Goal: Task Accomplishment & Management: Manage account settings

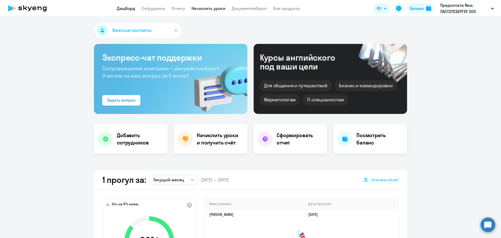
click at [197, 8] on link "Начислить уроки" at bounding box center [209, 8] width 34 height 5
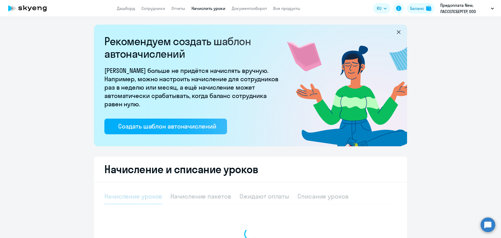
select select "10"
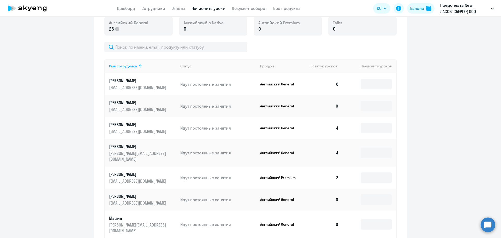
scroll to position [209, 0]
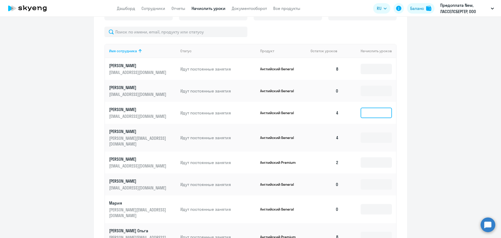
click at [381, 110] on input at bounding box center [376, 113] width 31 height 10
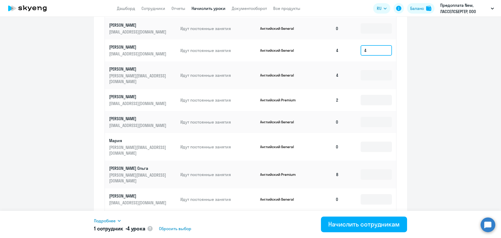
scroll to position [287, 0]
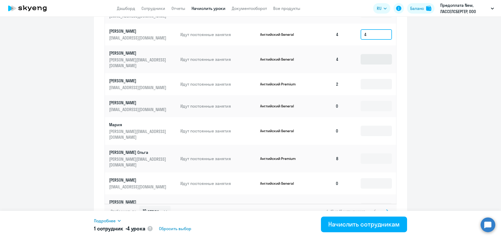
type input "4"
click at [372, 54] on input at bounding box center [376, 59] width 31 height 10
type input "4"
click at [377, 79] on input at bounding box center [376, 84] width 31 height 10
click at [369, 103] on input at bounding box center [376, 106] width 31 height 10
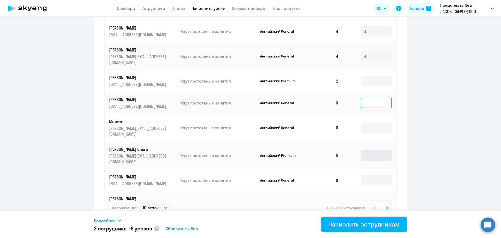
scroll to position [292, 0]
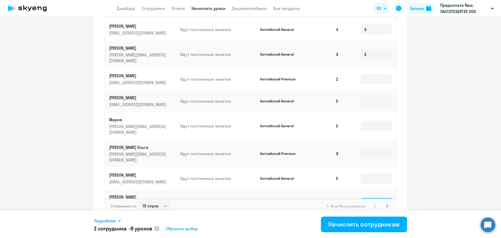
click at [364, 198] on input at bounding box center [376, 203] width 31 height 10
type input "8"
click at [387, 203] on svg-icon at bounding box center [387, 206] width 6 height 6
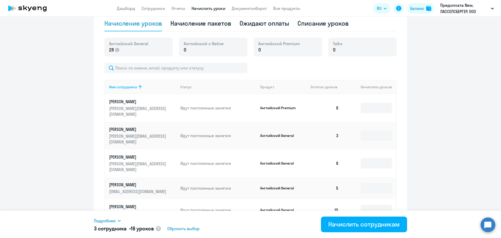
scroll to position [196, 0]
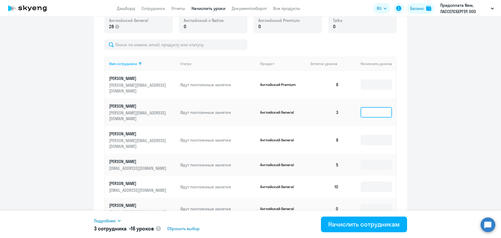
click at [378, 107] on input at bounding box center [376, 112] width 31 height 10
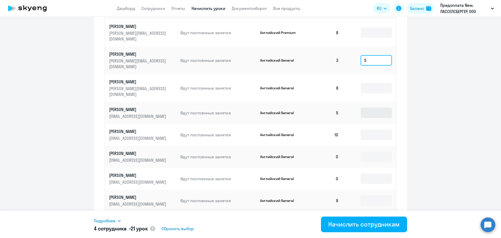
scroll to position [248, 0]
type input "5"
click at [376, 107] on input at bounding box center [376, 112] width 31 height 10
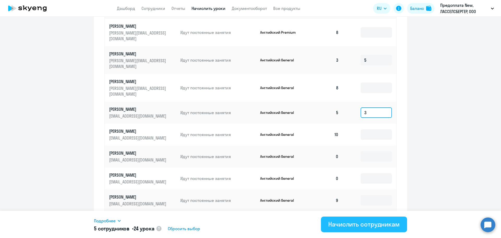
type input "3"
click at [368, 224] on div "Начислить сотрудникам" at bounding box center [363, 224] width 71 height 8
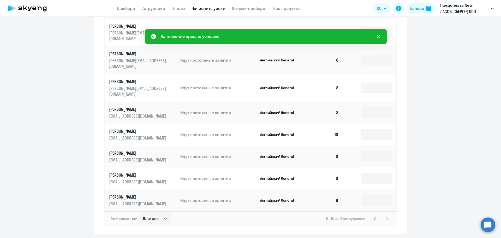
click at [379, 35] on icon at bounding box center [378, 36] width 6 height 6
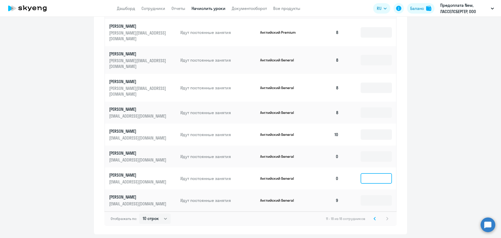
click at [386, 173] on input at bounding box center [376, 178] width 31 height 10
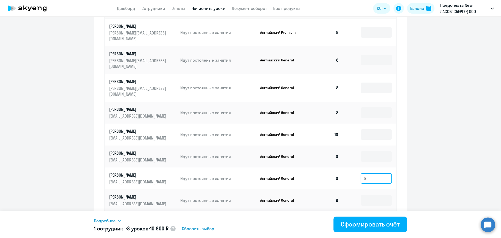
type input "8"
click at [413, 163] on ng-component "Рекомендуем создать шаблон автоначислений Уроки больше не придётся начислять вр…" at bounding box center [250, 5] width 501 height 458
drag, startPoint x: 376, startPoint y: 162, endPoint x: 348, endPoint y: 162, distance: 28.2
click at [348, 167] on td "8" at bounding box center [369, 178] width 53 height 22
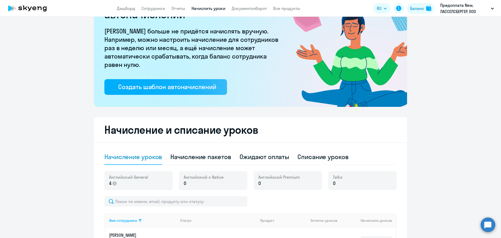
scroll to position [0, 0]
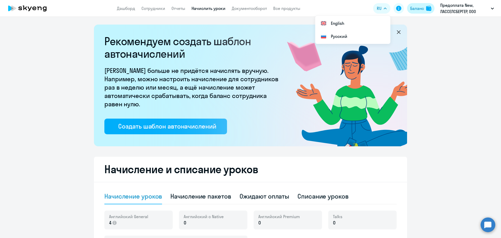
click at [417, 9] on div "Баланс" at bounding box center [417, 8] width 14 height 6
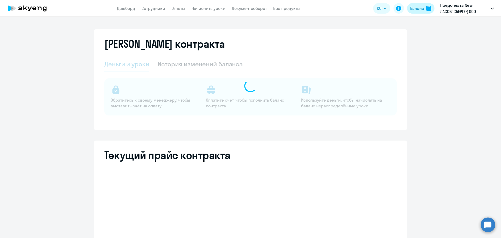
select select "english_adult_not_native_speaker"
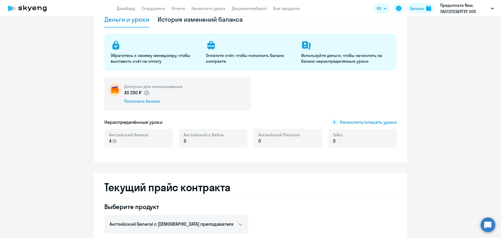
scroll to position [26, 0]
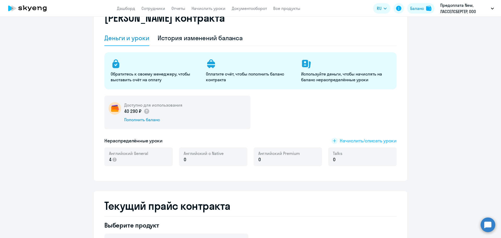
click at [356, 139] on span "Начислить/списать уроки" at bounding box center [368, 140] width 57 height 7
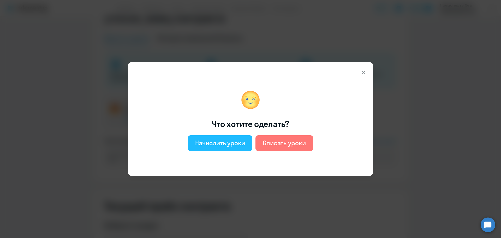
click at [228, 139] on div "Начислить уроки" at bounding box center [220, 143] width 50 height 8
select select "english_adult_not_native_speaker"
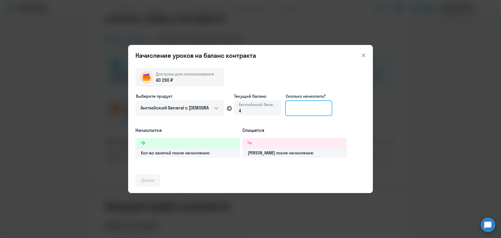
click at [297, 112] on input at bounding box center [308, 108] width 47 height 16
type input "16"
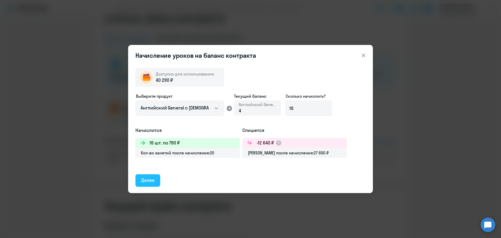
click at [151, 181] on div "Далее" at bounding box center [147, 180] width 13 height 7
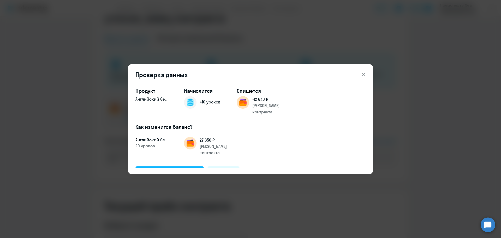
click at [163, 169] on div "Подтвердить и начислить" at bounding box center [169, 172] width 57 height 7
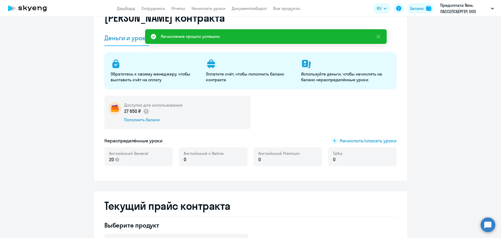
click at [275, 162] on p "0" at bounding box center [278, 159] width 41 height 7
click at [357, 139] on span "Начислить/списать уроки" at bounding box center [368, 140] width 57 height 7
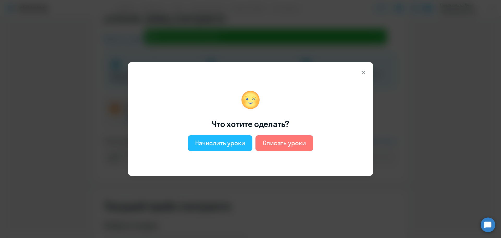
click at [228, 144] on div "Начислить уроки" at bounding box center [220, 143] width 50 height 8
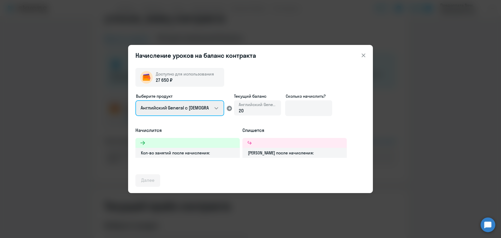
click at [216, 107] on select "Английский General с русскоговорящим преподавателем Английский General с англог…" at bounding box center [179, 108] width 89 height 16
select select "english_adult_not_native_speaker_premium"
click at [135, 100] on select "Английский General с русскоговорящим преподавателем Английский General с англог…" at bounding box center [179, 108] width 89 height 16
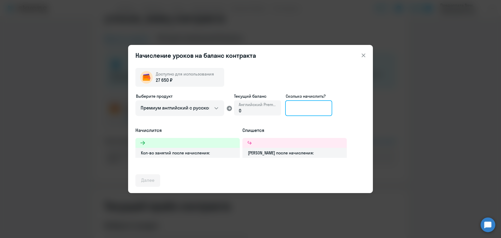
click at [298, 110] on input at bounding box center [308, 108] width 47 height 16
type input "8"
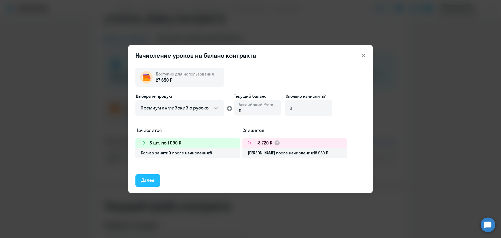
click at [146, 182] on div "Далее" at bounding box center [147, 180] width 13 height 7
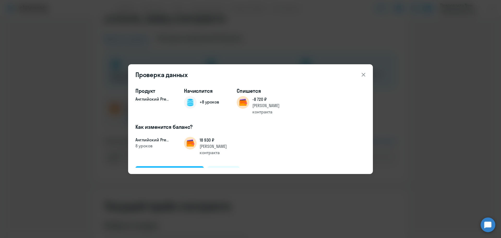
click at [153, 169] on div "Подтвердить и начислить" at bounding box center [169, 172] width 57 height 7
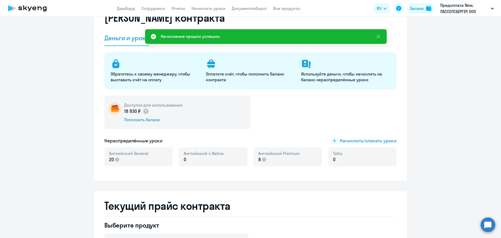
scroll to position [0, 0]
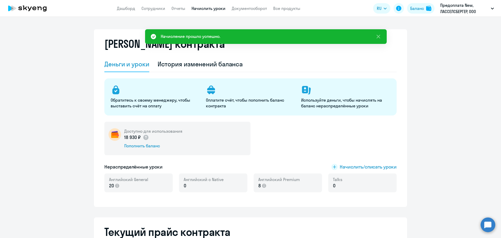
click at [202, 8] on link "Начислить уроки" at bounding box center [209, 8] width 34 height 5
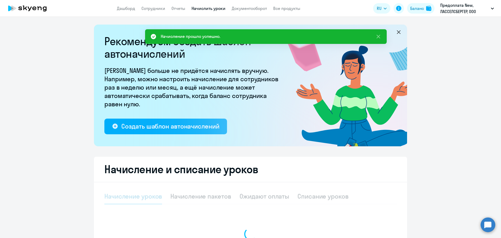
select select "10"
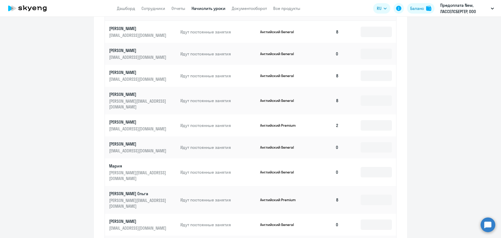
scroll to position [261, 0]
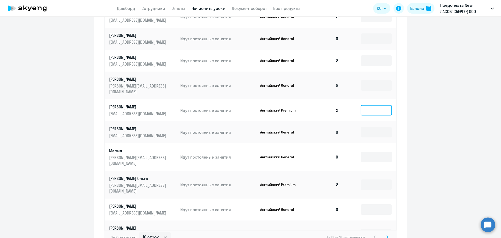
click at [373, 105] on input at bounding box center [376, 110] width 31 height 10
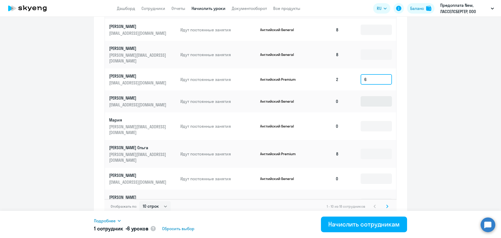
scroll to position [292, 0]
type input "6"
click at [386, 204] on icon at bounding box center [387, 206] width 2 height 4
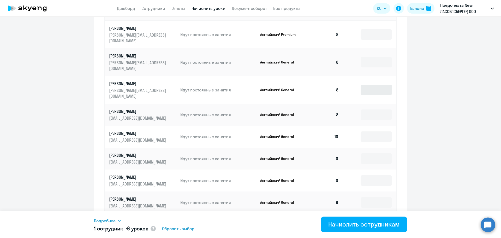
scroll to position [248, 0]
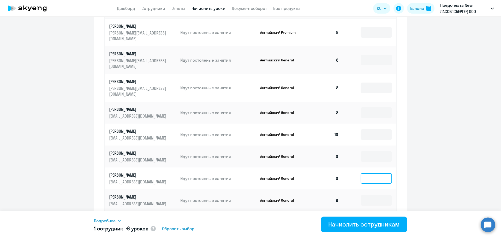
click at [380, 173] on input at bounding box center [376, 178] width 31 height 10
type input "8"
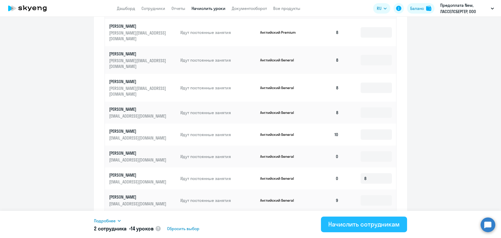
click at [389, 225] on div "Начислить сотрудникам" at bounding box center [363, 224] width 71 height 8
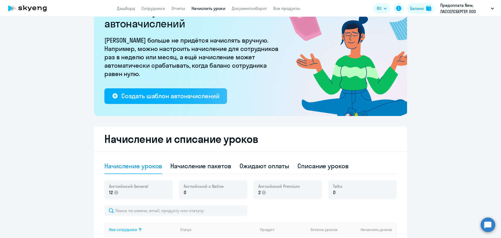
scroll to position [26, 0]
